Goal: Find specific page/section: Find specific page/section

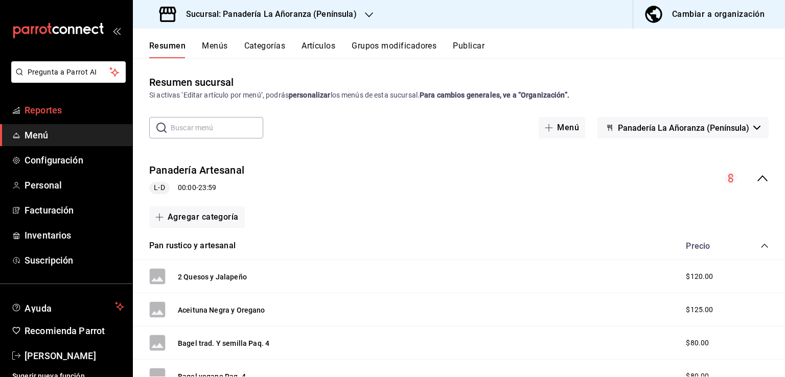
click at [50, 112] on span "Reportes" at bounding box center [75, 110] width 100 height 14
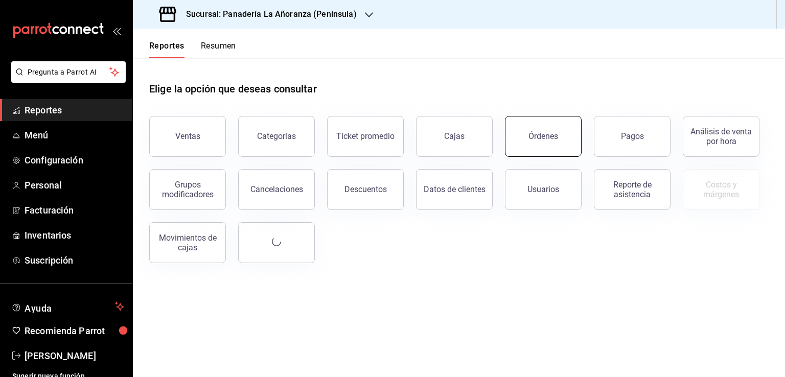
click at [566, 136] on button "Órdenes" at bounding box center [543, 136] width 77 height 41
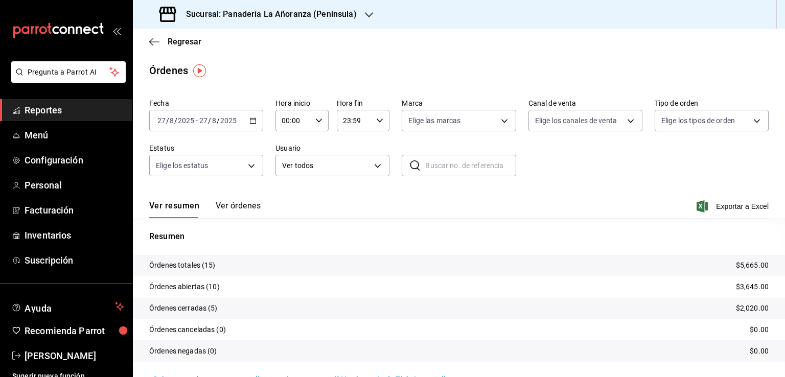
click at [367, 15] on icon "button" at bounding box center [369, 14] width 8 height 5
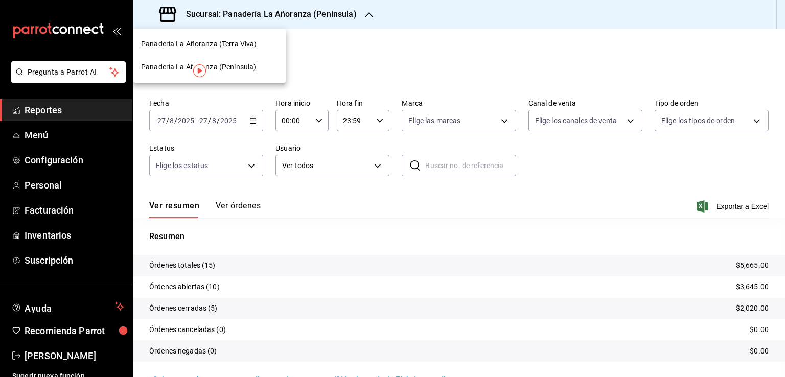
click at [249, 47] on span "Panadería La Añoranza (Terra Viva)" at bounding box center [198, 44] width 115 height 11
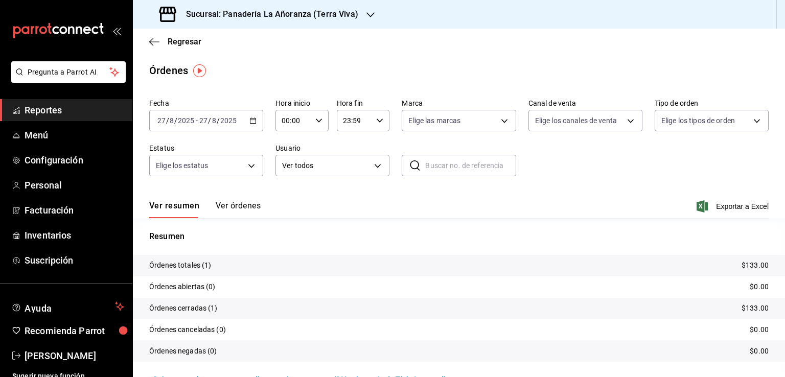
click at [35, 111] on span "Reportes" at bounding box center [75, 110] width 100 height 14
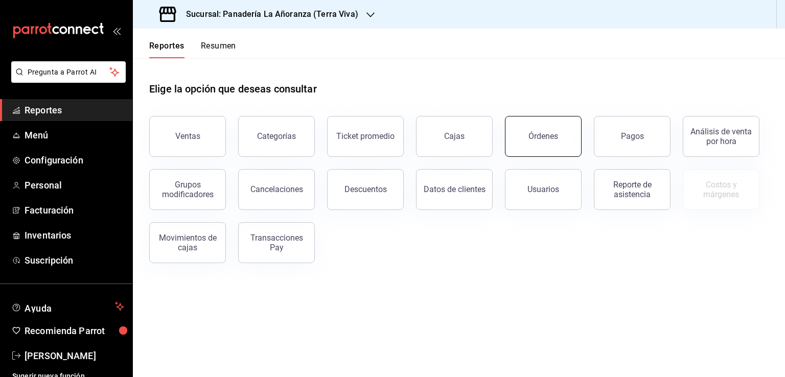
click at [526, 144] on button "Órdenes" at bounding box center [543, 136] width 77 height 41
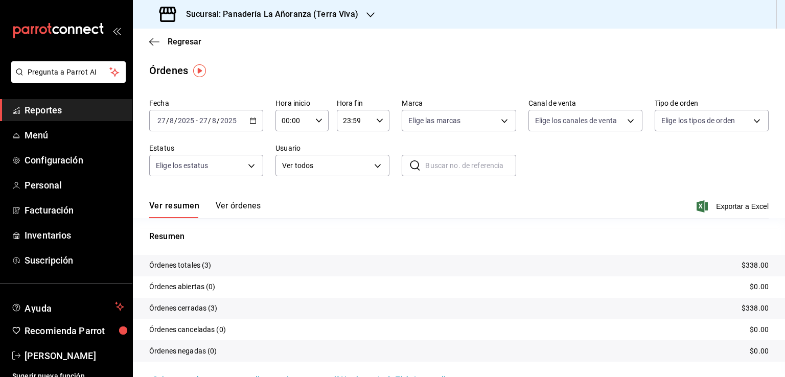
click at [48, 110] on span "Reportes" at bounding box center [75, 110] width 100 height 14
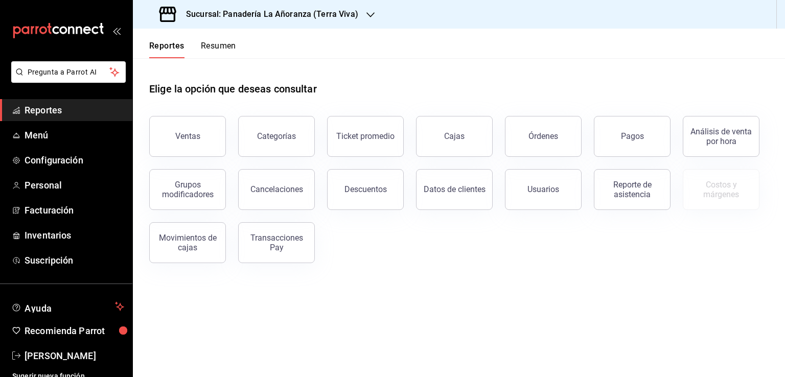
click at [306, 15] on h3 "Sucursal: Panadería La Añoranza (Terra Viva)" at bounding box center [268, 14] width 180 height 12
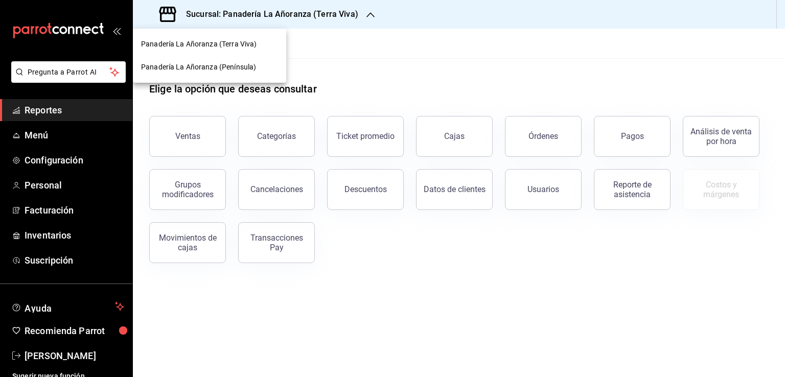
click at [227, 67] on span "Panadería La Añoranza (Península)" at bounding box center [198, 67] width 115 height 11
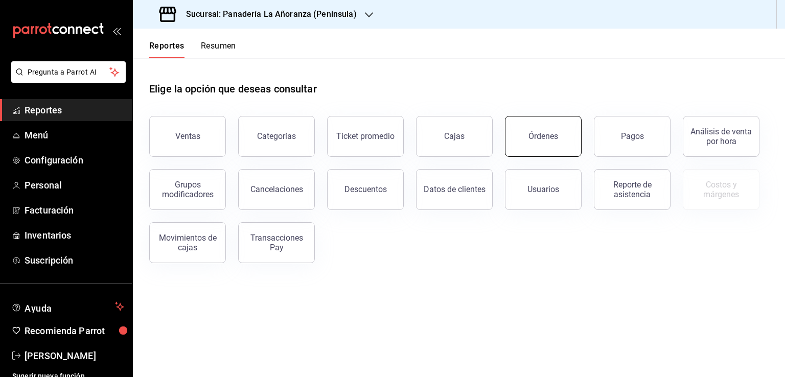
click at [529, 137] on div "Órdenes" at bounding box center [543, 136] width 30 height 10
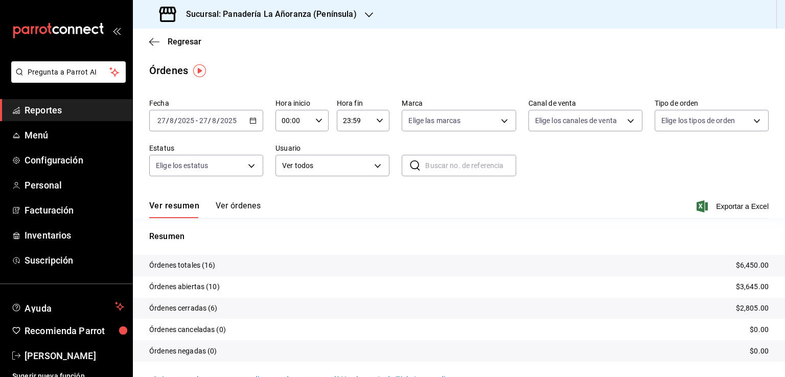
click at [53, 107] on span "Reportes" at bounding box center [75, 110] width 100 height 14
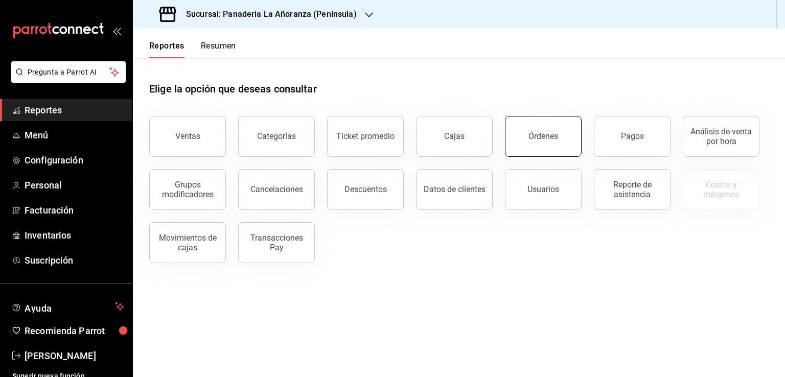
click at [547, 145] on button "Órdenes" at bounding box center [543, 136] width 77 height 41
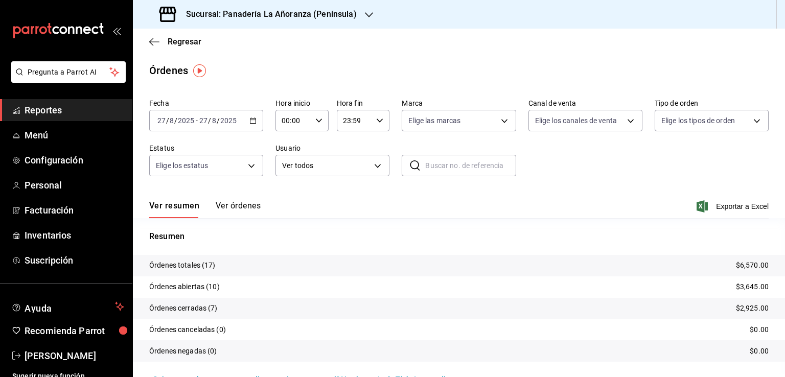
click at [347, 19] on h3 "Sucursal: Panadería La Añoranza (Península)" at bounding box center [267, 14] width 179 height 12
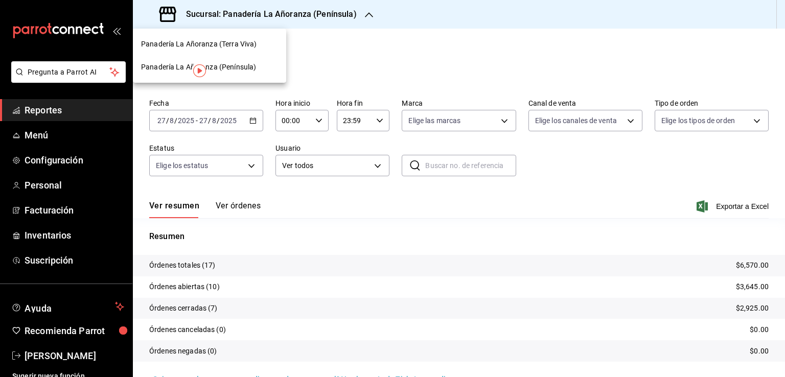
click at [241, 41] on span "Panadería La Añoranza (Terra Viva)" at bounding box center [198, 44] width 115 height 11
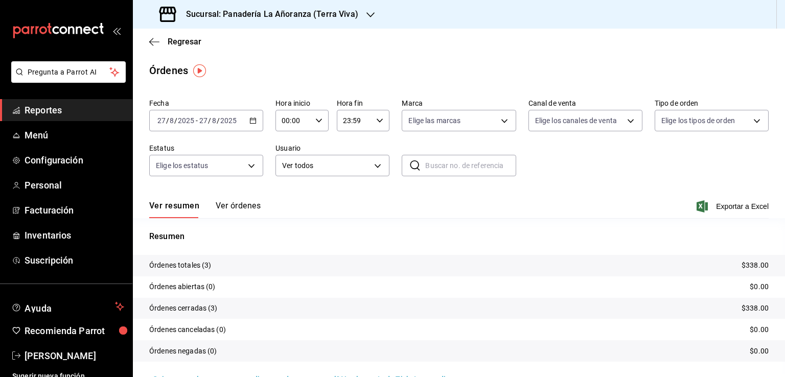
click at [34, 110] on span "Reportes" at bounding box center [75, 110] width 100 height 14
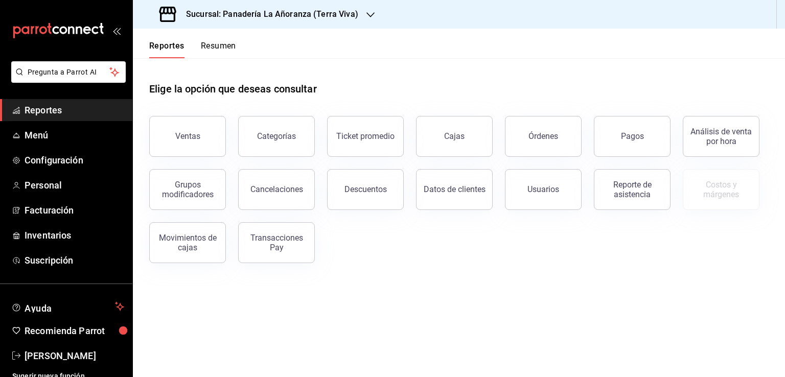
click at [332, 367] on main "Elige la opción que deseas consultar Ventas Categorías Ticket promedio Cajas Ór…" at bounding box center [459, 217] width 652 height 319
